Goal: Transaction & Acquisition: Obtain resource

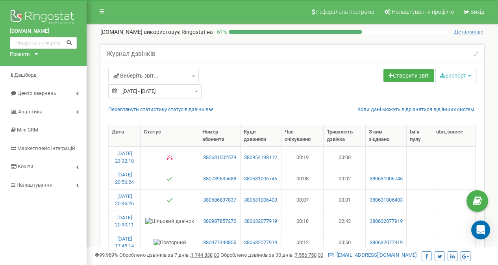
select select "100"
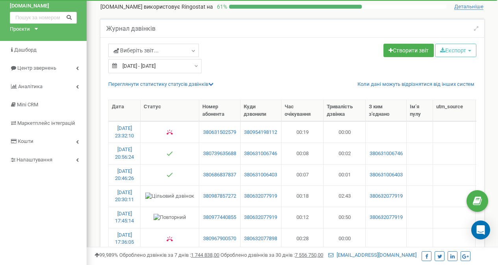
scroll to position [25, 0]
click at [146, 63] on input "[DATE] - [DATE]" at bounding box center [154, 66] width 93 height 14
type input "[DATE]"
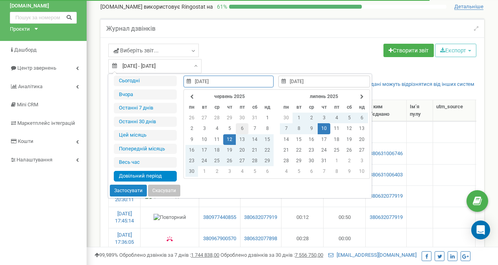
type input "[DATE]"
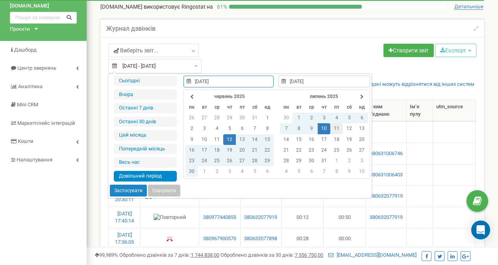
click at [336, 126] on td "11" at bounding box center [337, 128] width 13 height 11
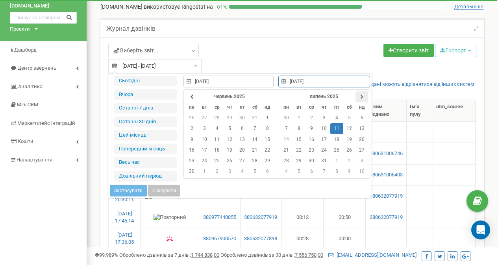
click at [363, 98] on th at bounding box center [362, 96] width 13 height 11
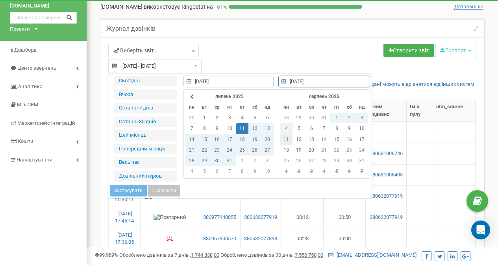
type input "[DATE]"
click at [285, 137] on td "11" at bounding box center [286, 139] width 13 height 11
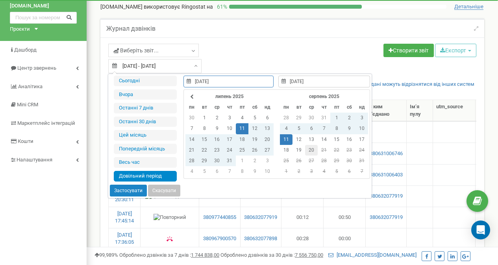
type input "[DATE]"
click at [311, 147] on td "20" at bounding box center [311, 150] width 13 height 11
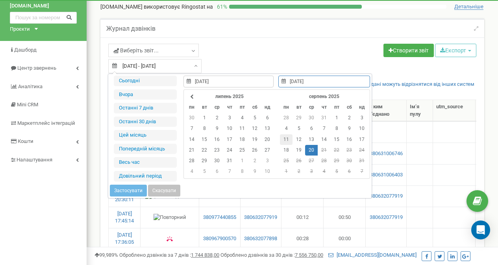
type input "[DATE]"
click at [284, 136] on td "11" at bounding box center [286, 139] width 13 height 11
type input "[DATE]"
click at [308, 147] on td "20" at bounding box center [311, 150] width 13 height 11
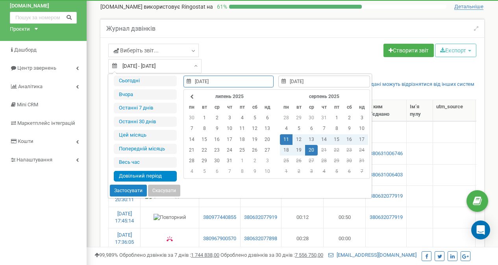
type input "[DATE]"
click at [130, 191] on button "Застосувати" at bounding box center [128, 191] width 37 height 12
type input "[DATE] - [DATE]"
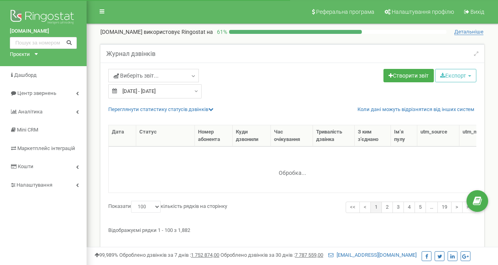
select select "100"
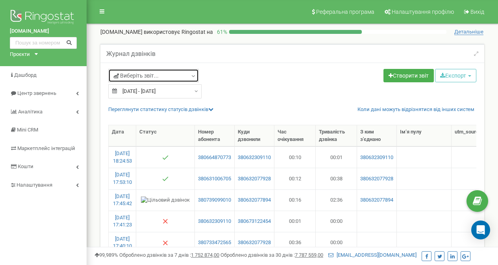
click at [189, 77] on link "Виберіть звіт..." at bounding box center [153, 75] width 91 height 13
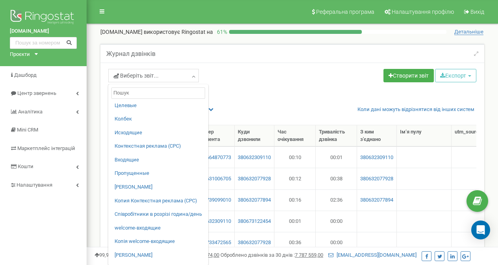
click at [280, 81] on div "Виберіть звіт... Целевые Колбек Исходящие Контекстная реклама (CPC) Входящие Пр…" at bounding box center [197, 76] width 178 height 15
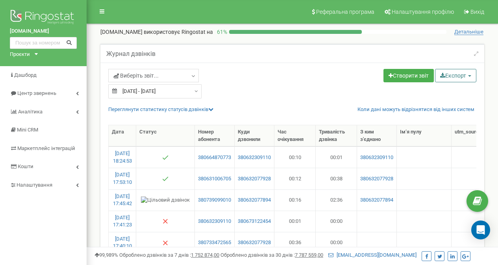
click at [446, 76] on button "Експорт" at bounding box center [455, 75] width 41 height 13
click at [444, 108] on link "Excel (.xls)" at bounding box center [467, 106] width 60 height 12
click at [136, 89] on input "[DATE] - [DATE]" at bounding box center [154, 91] width 93 height 14
type input "[DATE]"
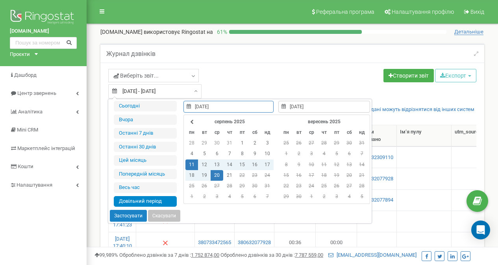
type input "21.08.2025"
type input "[DATE]"
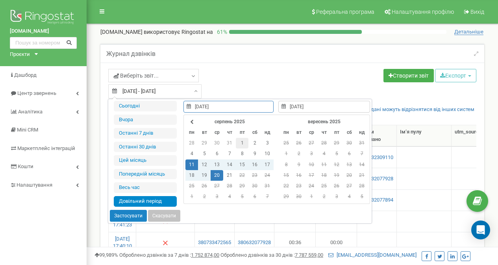
click at [245, 143] on td "1" at bounding box center [242, 143] width 13 height 11
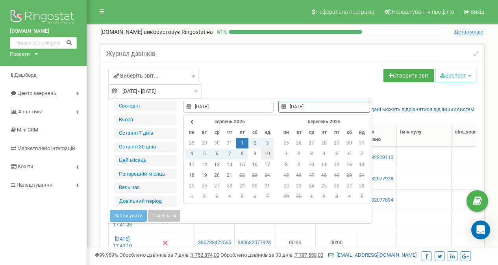
type input "10.08.2025"
click at [266, 153] on td "10" at bounding box center [267, 154] width 13 height 11
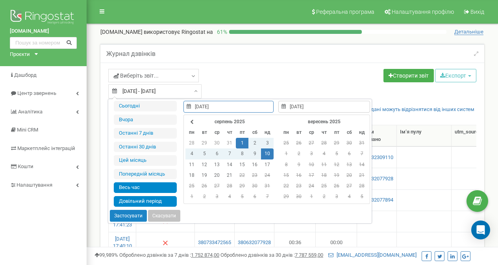
type input "15.06.2021"
type input "21.08.2025"
type input "[DATE]"
type input "10.08.2025"
click at [123, 214] on button "Застосувати" at bounding box center [128, 216] width 37 height 12
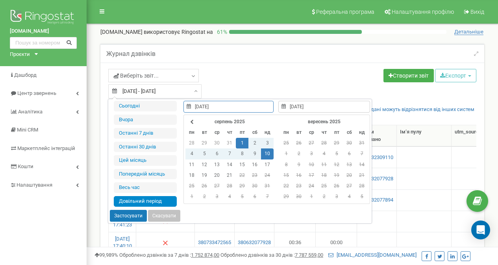
type input "01.08.2025 - 10.08.2025"
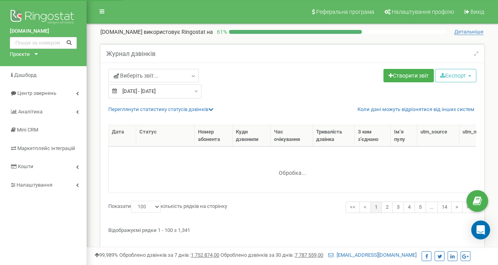
select select "100"
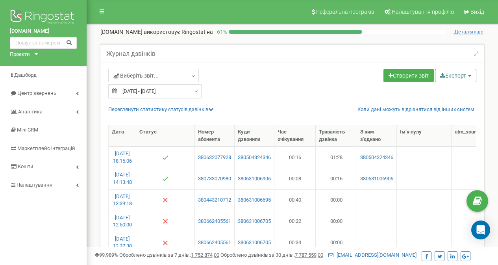
click at [447, 70] on button "Експорт" at bounding box center [455, 75] width 41 height 13
click at [451, 76] on button "Експорт" at bounding box center [455, 75] width 41 height 13
click at [450, 76] on button "Експорт" at bounding box center [455, 75] width 41 height 13
click at [441, 108] on link "Excel (.xls)" at bounding box center [467, 106] width 60 height 12
